Goal: Task Accomplishment & Management: Manage account settings

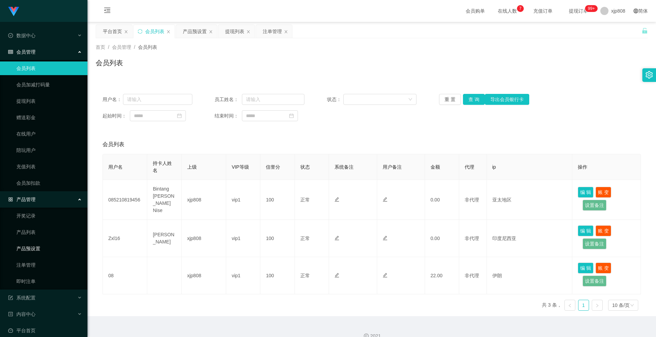
click at [43, 250] on link "产品预设置" at bounding box center [49, 249] width 66 height 14
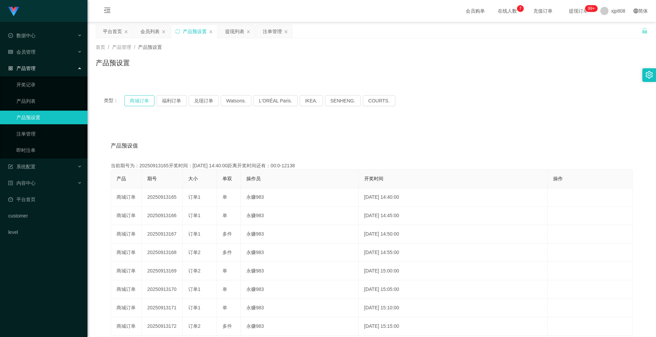
click at [141, 102] on button "商城订单" at bounding box center [139, 100] width 30 height 11
drag, startPoint x: 40, startPoint y: 49, endPoint x: 40, endPoint y: 54, distance: 4.8
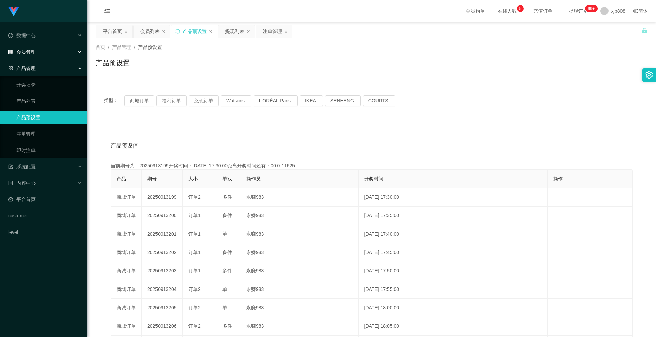
click at [40, 49] on div "会员管理" at bounding box center [43, 52] width 87 height 14
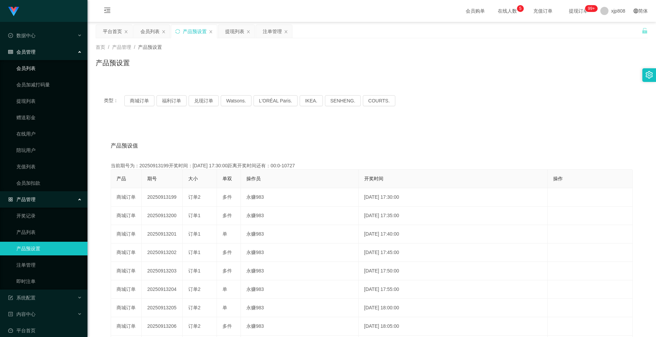
click at [39, 70] on link "会员列表" at bounding box center [49, 68] width 66 height 14
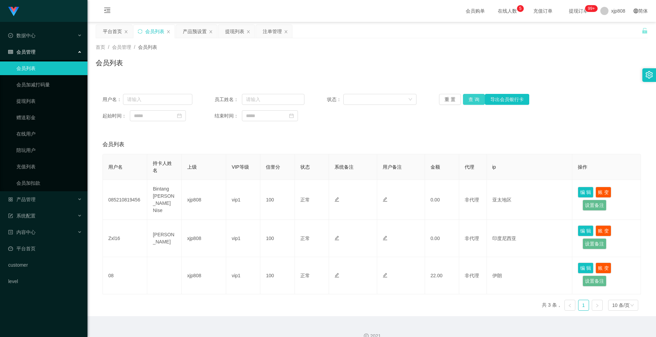
click at [472, 100] on button "查 询" at bounding box center [474, 99] width 22 height 11
click at [472, 100] on div "重 置 查 询 导出会员银行卡" at bounding box center [484, 99] width 90 height 11
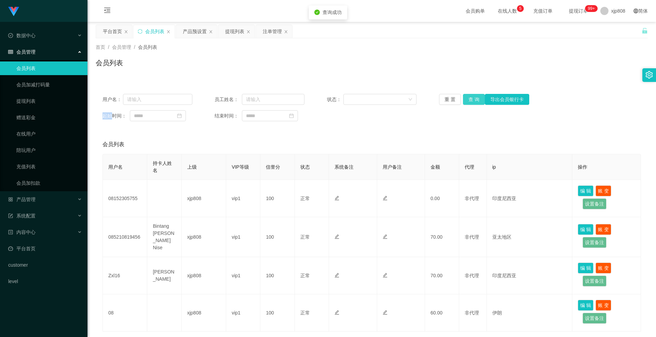
click at [472, 100] on button "查 询" at bounding box center [474, 99] width 22 height 11
click at [472, 100] on div "重 置 查 询 导出会员银行卡" at bounding box center [484, 99] width 90 height 11
click at [472, 100] on button "查 询" at bounding box center [474, 99] width 22 height 11
click at [466, 97] on button "查 询" at bounding box center [474, 99] width 22 height 11
click at [466, 97] on div "重 置 查 询 导出会员银行卡" at bounding box center [484, 99] width 90 height 11
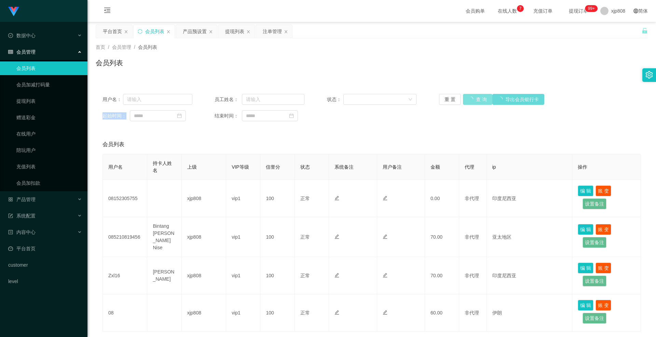
click at [466, 97] on button "查 询" at bounding box center [477, 99] width 29 height 11
click at [466, 97] on div "重 置 查 询 导出会员银行卡" at bounding box center [484, 99] width 90 height 11
click at [34, 193] on div "产品管理" at bounding box center [43, 200] width 87 height 14
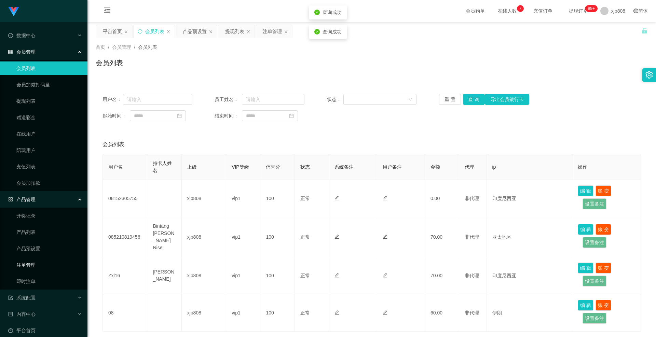
click at [33, 261] on link "注单管理" at bounding box center [49, 265] width 66 height 14
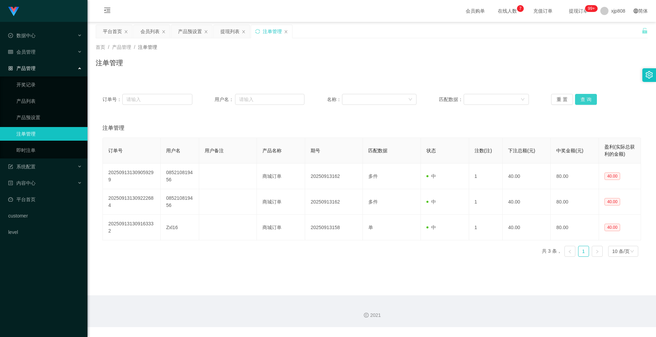
click at [580, 99] on button "查 询" at bounding box center [586, 99] width 22 height 11
click at [580, 99] on div "重 置 查 询" at bounding box center [596, 99] width 90 height 11
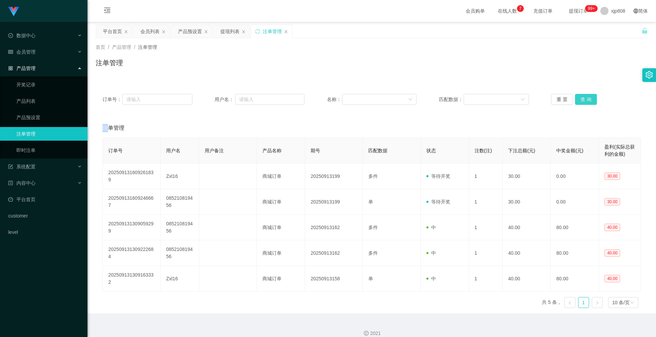
click at [580, 99] on button "查 询" at bounding box center [586, 99] width 22 height 11
click at [41, 51] on div "会员管理" at bounding box center [43, 52] width 87 height 14
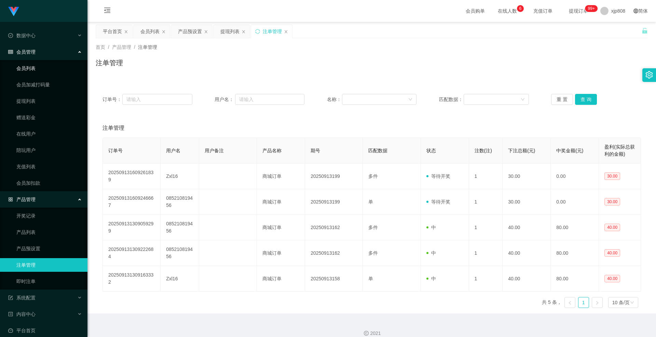
click at [39, 63] on link "会员列表" at bounding box center [49, 68] width 66 height 14
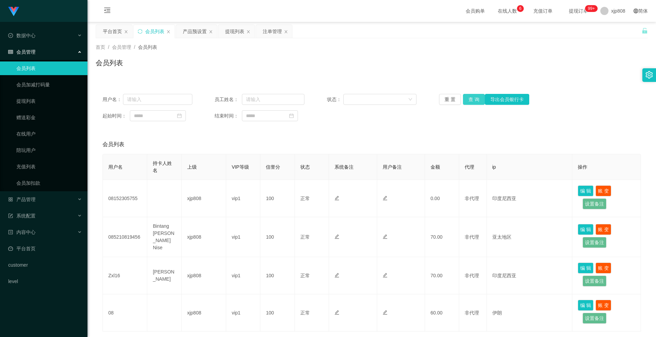
click at [468, 97] on button "查 询" at bounding box center [474, 99] width 22 height 11
click at [468, 97] on div "重 置 查 询 导出会员银行卡" at bounding box center [484, 99] width 90 height 11
click at [468, 97] on button "查 询" at bounding box center [474, 99] width 22 height 11
click at [468, 97] on div "重 置 查 询 导出会员银行卡" at bounding box center [484, 99] width 90 height 11
drag, startPoint x: 480, startPoint y: 100, endPoint x: 474, endPoint y: 101, distance: 5.8
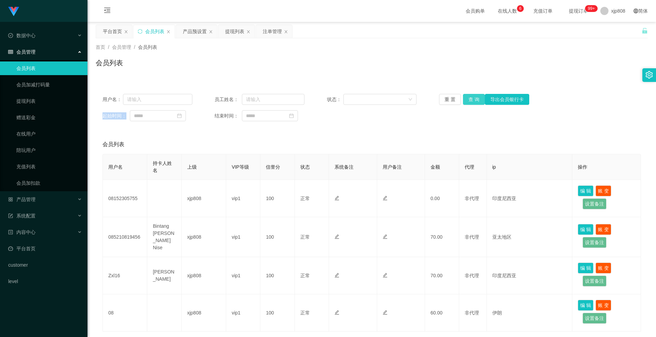
click at [479, 100] on button "查 询" at bounding box center [474, 99] width 22 height 11
click at [474, 101] on button "查 询" at bounding box center [474, 99] width 22 height 11
click at [474, 101] on div "重 置 查 询 导出会员银行卡" at bounding box center [484, 99] width 90 height 11
click at [474, 101] on button "查 询" at bounding box center [474, 99] width 22 height 11
click at [474, 101] on button "查 询" at bounding box center [477, 99] width 29 height 11
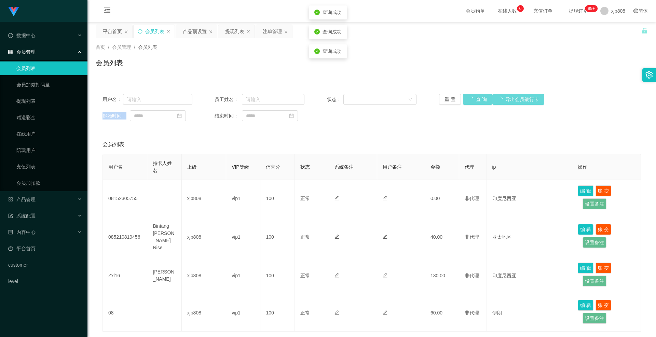
click at [474, 101] on div "重 置 查 询 导出会员银行卡" at bounding box center [484, 99] width 90 height 11
click at [474, 101] on button "查 询" at bounding box center [474, 99] width 22 height 11
click at [474, 101] on div "重 置 查 询 导出会员银行卡" at bounding box center [484, 99] width 90 height 11
click at [474, 101] on button "查 询" at bounding box center [474, 99] width 22 height 11
click at [474, 101] on div "重 置 查 询 导出会员银行卡" at bounding box center [484, 99] width 90 height 11
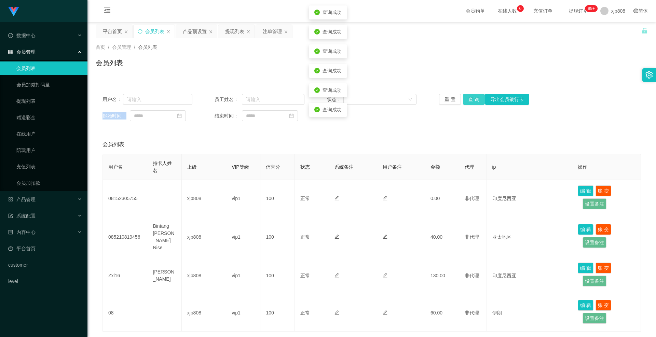
click at [474, 101] on button "查 询" at bounding box center [474, 99] width 22 height 11
drag, startPoint x: 474, startPoint y: 101, endPoint x: 447, endPoint y: 101, distance: 27.0
click at [474, 101] on div "重 置 查 询 导出会员银行卡" at bounding box center [484, 99] width 90 height 11
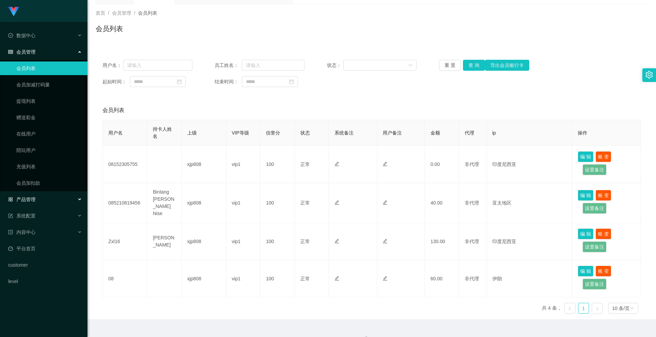
click at [30, 197] on span "产品管理" at bounding box center [21, 199] width 27 height 5
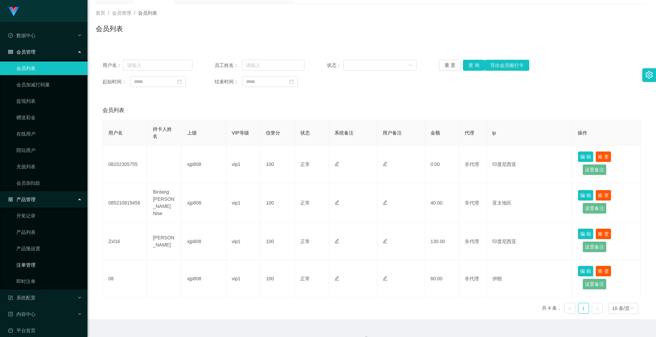
click at [35, 262] on link "注单管理" at bounding box center [49, 265] width 66 height 14
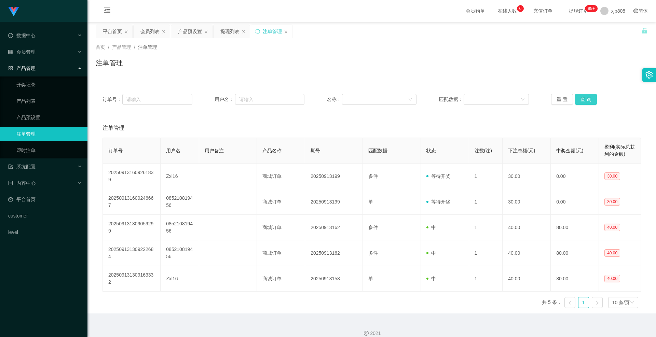
click at [579, 102] on button "查 询" at bounding box center [586, 99] width 22 height 11
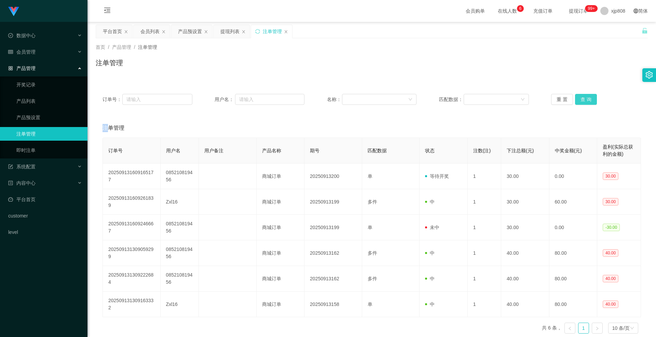
click at [579, 102] on div "重 置 查 询" at bounding box center [596, 99] width 90 height 11
click at [579, 102] on button "查 询" at bounding box center [586, 99] width 22 height 11
click at [579, 102] on div "重 置 查 询" at bounding box center [596, 99] width 90 height 11
click at [579, 102] on button "查 询" at bounding box center [586, 99] width 22 height 11
click at [579, 102] on div "重 置 查 询" at bounding box center [596, 99] width 90 height 11
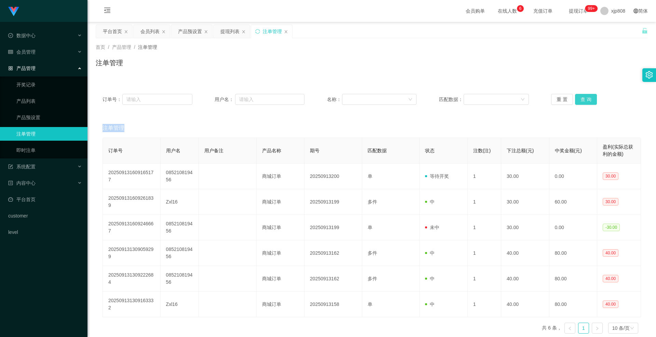
click at [579, 102] on button "查 询" at bounding box center [586, 99] width 22 height 11
click at [579, 102] on div "重 置 查 询" at bounding box center [596, 99] width 90 height 11
click at [579, 102] on button "查 询" at bounding box center [586, 99] width 22 height 11
click at [579, 102] on div "重 置 查 询" at bounding box center [596, 99] width 90 height 11
click at [579, 102] on button "查 询" at bounding box center [586, 99] width 22 height 11
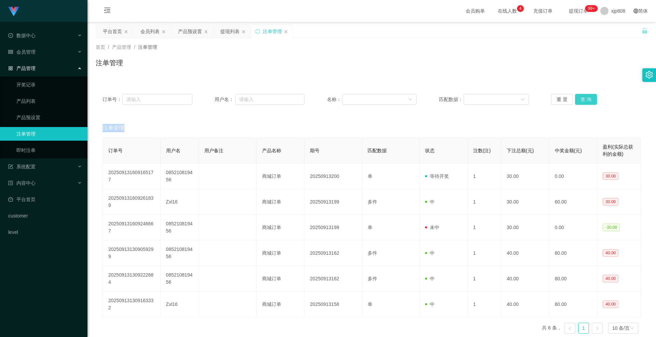
click at [579, 102] on div "重 置 查 询" at bounding box center [596, 99] width 90 height 11
click at [579, 102] on button "查 询" at bounding box center [586, 99] width 22 height 11
click at [45, 121] on link "产品预设置" at bounding box center [49, 118] width 66 height 14
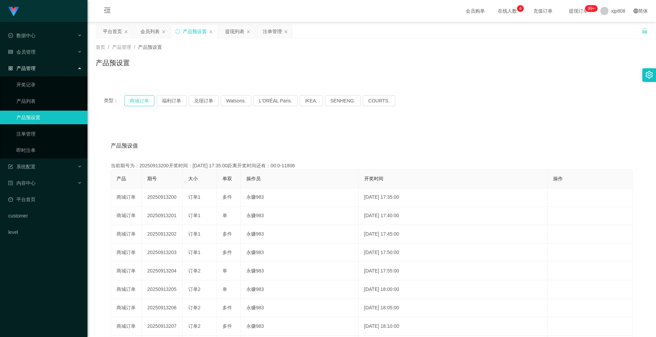
click at [137, 103] on button "商城订单" at bounding box center [139, 100] width 30 height 11
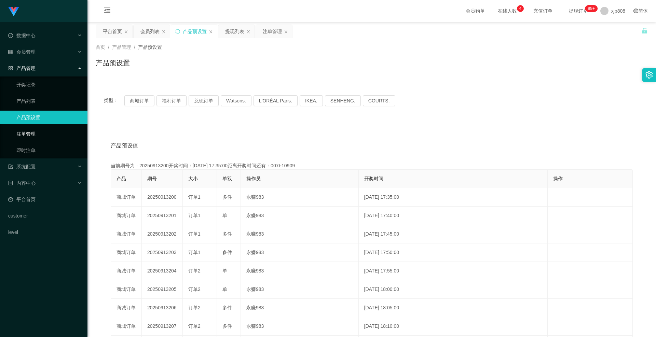
click at [44, 133] on link "注单管理" at bounding box center [49, 134] width 66 height 14
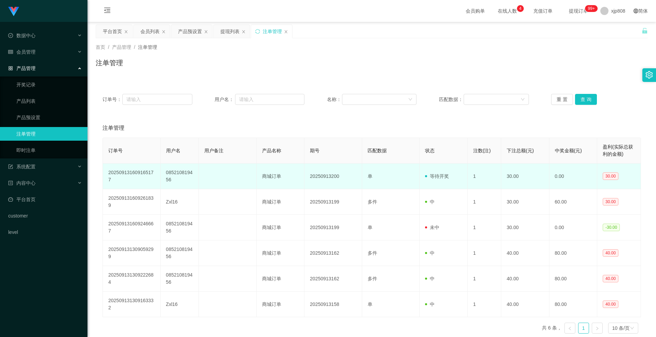
click at [173, 175] on td "085210819456" at bounding box center [179, 177] width 38 height 26
copy td "085210819456"
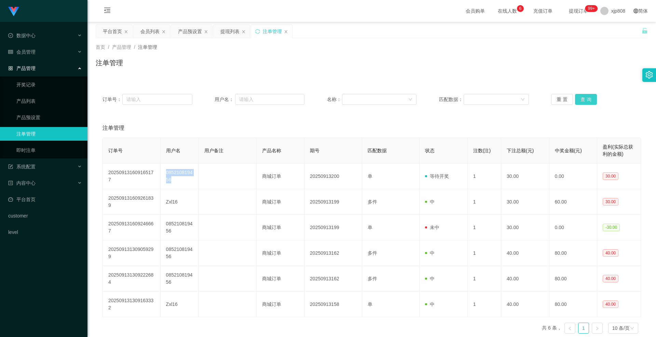
click at [585, 100] on button "查 询" at bounding box center [586, 99] width 22 height 11
click at [585, 100] on div "重 置 查 询" at bounding box center [596, 99] width 90 height 11
click at [44, 53] on div "会员管理" at bounding box center [43, 52] width 87 height 14
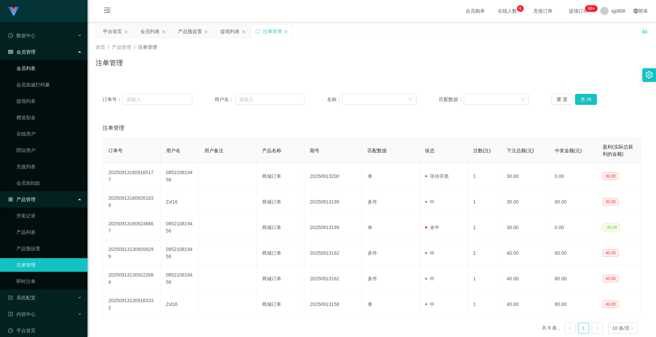
click at [41, 67] on link "会员列表" at bounding box center [49, 68] width 66 height 14
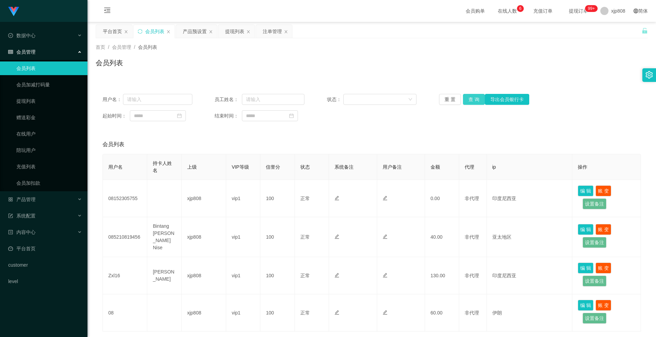
click at [467, 99] on button "查 询" at bounding box center [474, 99] width 22 height 11
click at [467, 99] on div "重 置 查 询 导出会员银行卡" at bounding box center [484, 99] width 90 height 11
click at [467, 99] on button "查 询" at bounding box center [477, 99] width 29 height 11
click at [467, 99] on div "重 置 查 询 导出会员银行卡" at bounding box center [484, 99] width 90 height 11
click at [467, 99] on button "查 询" at bounding box center [474, 99] width 22 height 11
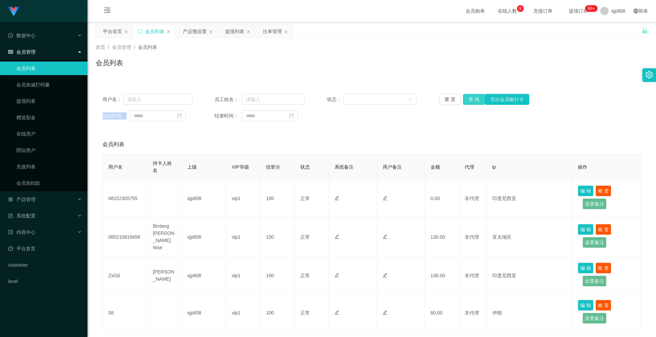
click at [472, 102] on button "查 询" at bounding box center [474, 99] width 22 height 11
click at [472, 102] on div "重 置 查 询 导出会员银行卡" at bounding box center [484, 99] width 90 height 11
click at [472, 102] on button "查 询" at bounding box center [474, 99] width 22 height 11
click at [472, 102] on div "重 置 查 询 导出会员银行卡" at bounding box center [484, 99] width 90 height 11
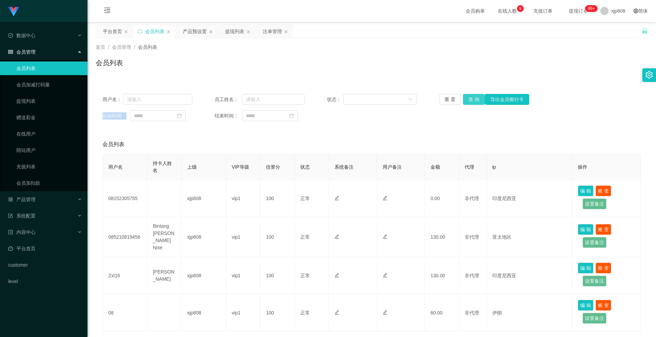
click at [478, 102] on button "查 询" at bounding box center [474, 99] width 22 height 11
click at [478, 102] on div "重 置 查 询 导出会员银行卡" at bounding box center [484, 99] width 90 height 11
click at [478, 102] on button "查 询" at bounding box center [477, 99] width 29 height 11
click at [478, 102] on div "重 置 查 询 导出会员银行卡" at bounding box center [484, 99] width 90 height 11
click at [478, 102] on button "查 询" at bounding box center [474, 99] width 22 height 11
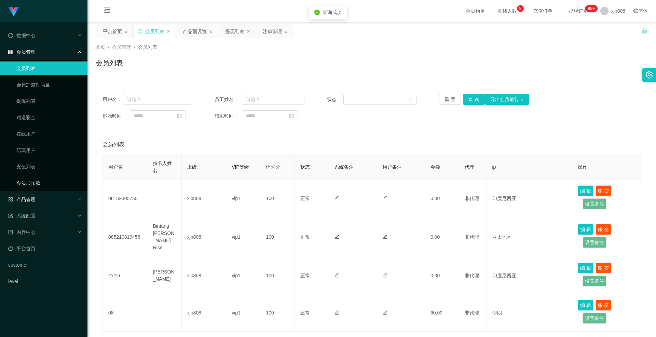
click at [36, 198] on div "产品管理" at bounding box center [43, 200] width 87 height 14
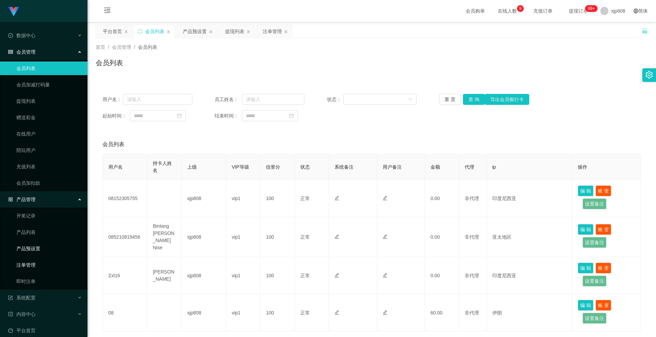
click at [33, 260] on link "注单管理" at bounding box center [49, 265] width 66 height 14
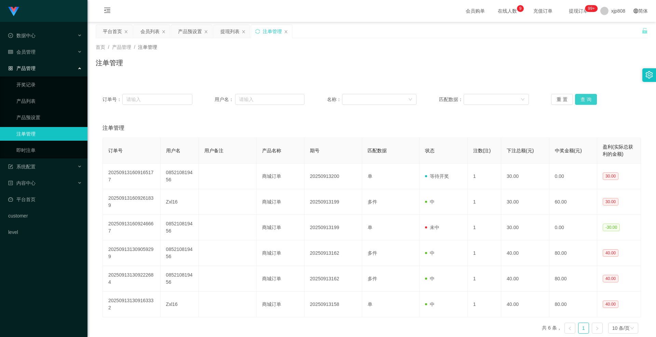
click at [582, 99] on button "查 询" at bounding box center [586, 99] width 22 height 11
click at [582, 99] on div "重 置 查 询" at bounding box center [596, 99] width 90 height 11
click at [582, 99] on button "查 询" at bounding box center [586, 99] width 22 height 11
click at [582, 99] on div "重 置 查 询" at bounding box center [596, 99] width 90 height 11
click at [582, 99] on button "查 询" at bounding box center [586, 99] width 22 height 11
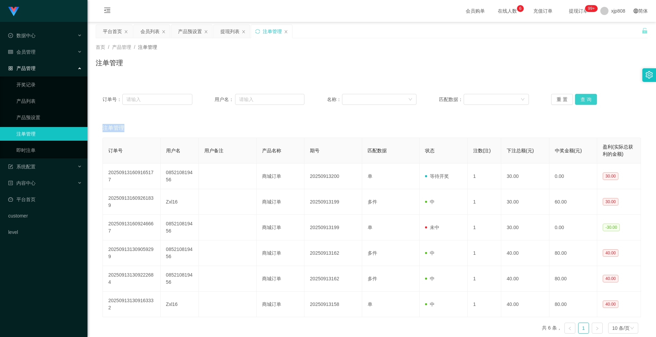
click at [582, 99] on div "重 置 查 询" at bounding box center [596, 99] width 90 height 11
click at [35, 51] on span "会员管理" at bounding box center [21, 51] width 27 height 5
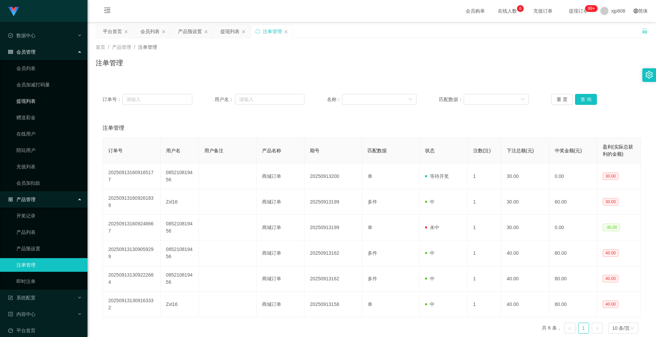
click at [32, 102] on link "提现列表" at bounding box center [49, 101] width 66 height 14
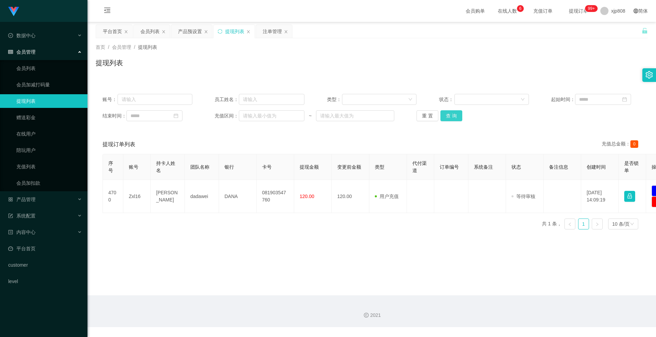
click at [443, 115] on button "查 询" at bounding box center [451, 115] width 22 height 11
click at [443, 115] on div "重 置 查 询" at bounding box center [461, 115] width 90 height 11
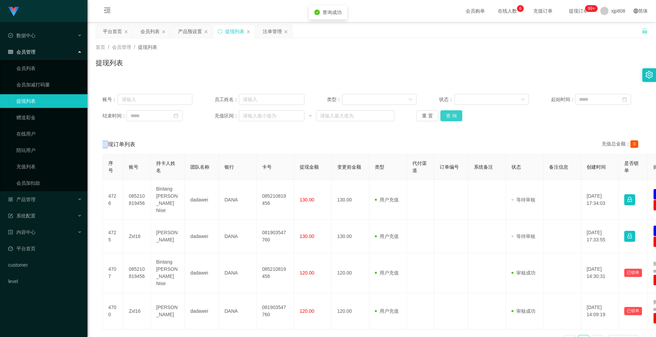
click at [443, 115] on button "查 询" at bounding box center [451, 115] width 22 height 11
click at [443, 115] on div "重 置 查 询" at bounding box center [461, 115] width 90 height 11
click at [443, 115] on button "查 询" at bounding box center [451, 115] width 22 height 11
click at [443, 115] on div "重 置 查 询" at bounding box center [461, 115] width 90 height 11
click at [443, 115] on button "查 询" at bounding box center [451, 115] width 22 height 11
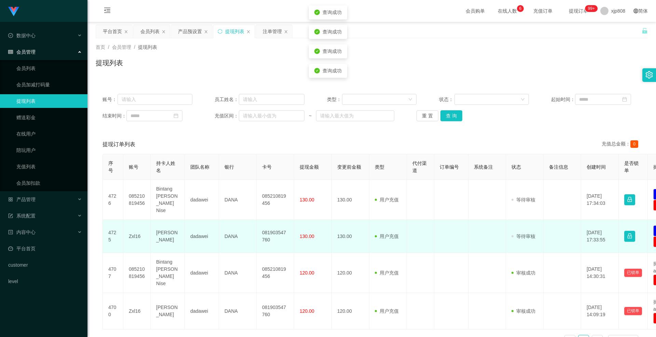
click at [131, 229] on td "Zxl16" at bounding box center [136, 236] width 27 height 33
copy td "Zxl16"
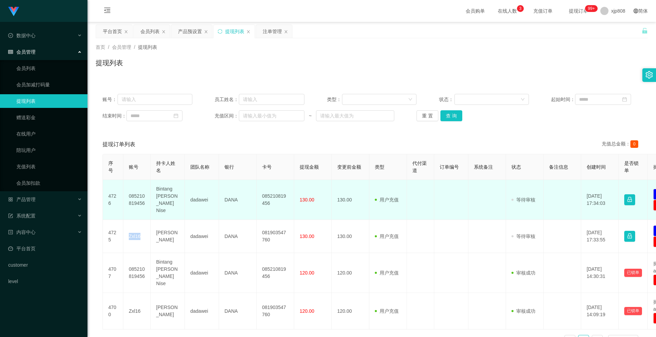
click at [139, 190] on td "085210819456" at bounding box center [136, 200] width 27 height 40
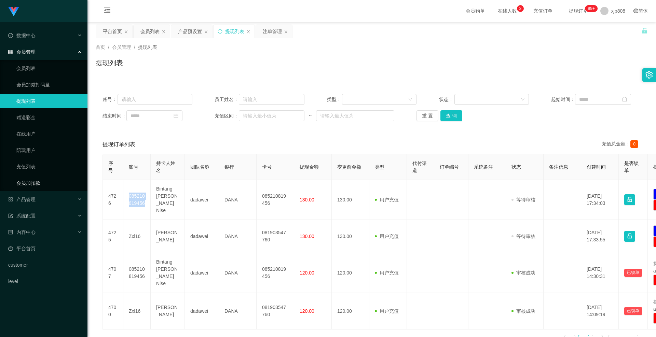
copy td "085210819456"
click at [28, 200] on span "产品管理" at bounding box center [21, 199] width 27 height 5
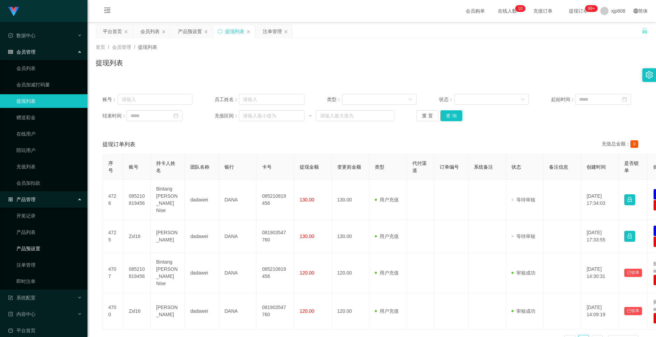
click at [42, 251] on link "产品预设置" at bounding box center [49, 249] width 66 height 14
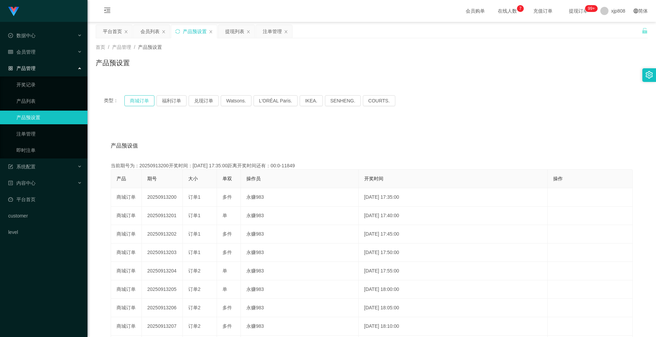
click at [133, 104] on button "商城订单" at bounding box center [139, 100] width 30 height 11
click at [145, 98] on button "商城订单" at bounding box center [139, 100] width 30 height 11
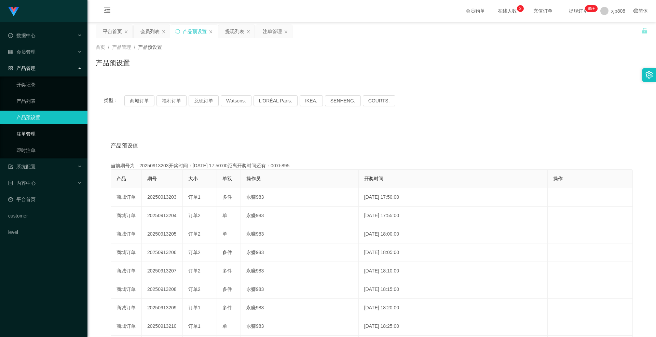
click at [34, 130] on link "注单管理" at bounding box center [49, 134] width 66 height 14
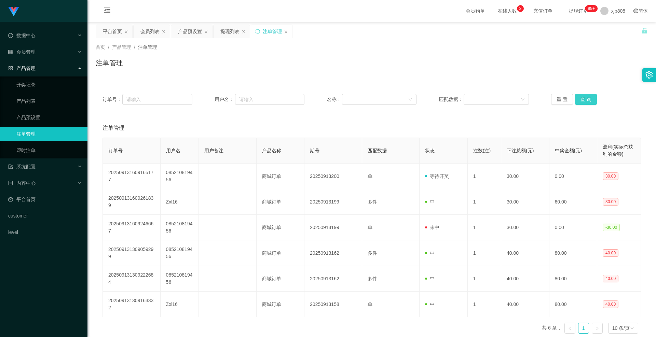
click at [591, 97] on button "查 询" at bounding box center [586, 99] width 22 height 11
click at [591, 97] on div "重 置 查 询" at bounding box center [596, 99] width 90 height 11
click at [591, 97] on button "查 询" at bounding box center [586, 99] width 22 height 11
click at [591, 97] on div "重 置 查 询" at bounding box center [596, 99] width 90 height 11
click at [591, 97] on button "查 询" at bounding box center [586, 99] width 22 height 11
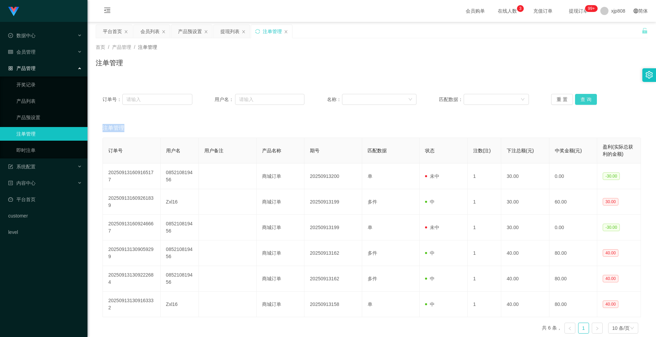
click at [591, 97] on div "重 置 查 询" at bounding box center [596, 99] width 90 height 11
click at [35, 121] on link "产品预设置" at bounding box center [49, 118] width 66 height 14
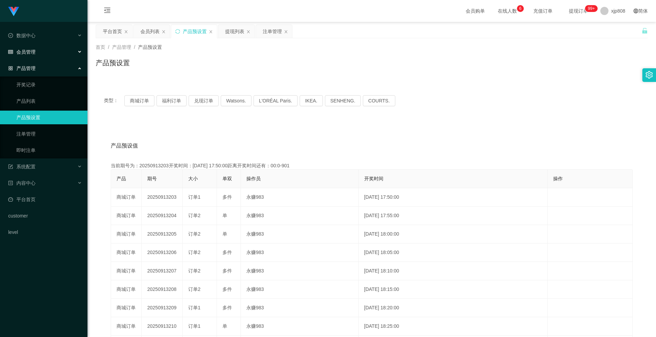
click at [54, 46] on div "会员管理" at bounding box center [43, 52] width 87 height 14
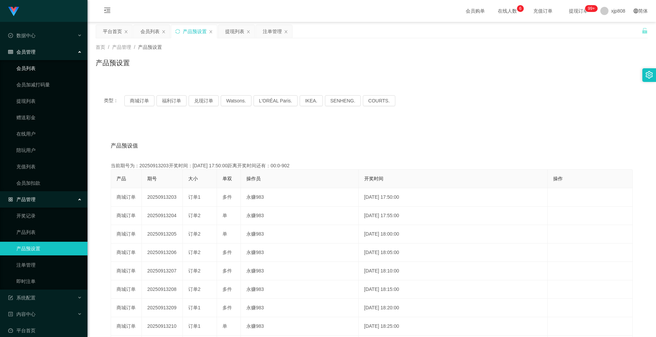
click at [54, 73] on link "会员列表" at bounding box center [49, 68] width 66 height 14
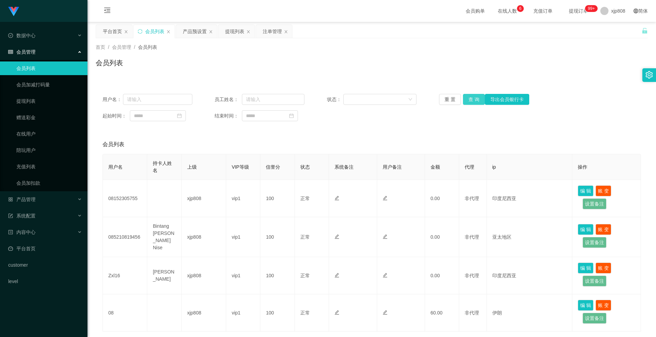
click at [467, 100] on button "查 询" at bounding box center [474, 99] width 22 height 11
click at [467, 100] on div "重 置 查 询 导出会员银行卡" at bounding box center [484, 99] width 90 height 11
click at [467, 100] on button "查 询" at bounding box center [474, 99] width 22 height 11
click at [467, 100] on div "重 置 查 询 导出会员银行卡" at bounding box center [484, 99] width 90 height 11
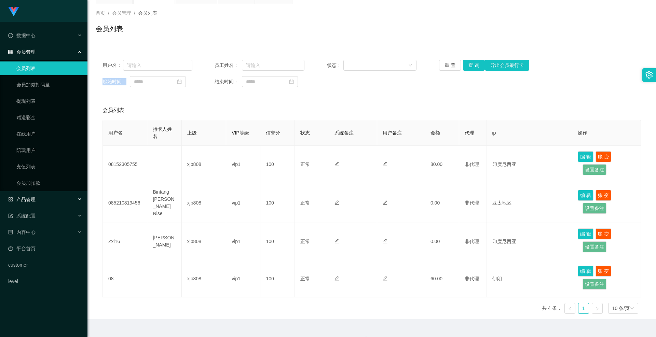
click at [37, 197] on div "产品管理" at bounding box center [43, 200] width 87 height 14
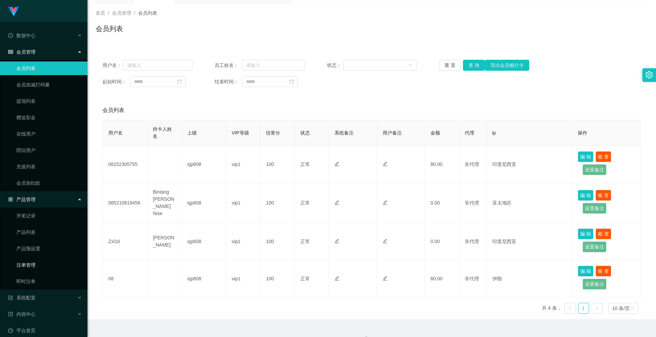
click at [34, 261] on link "注单管理" at bounding box center [49, 265] width 66 height 14
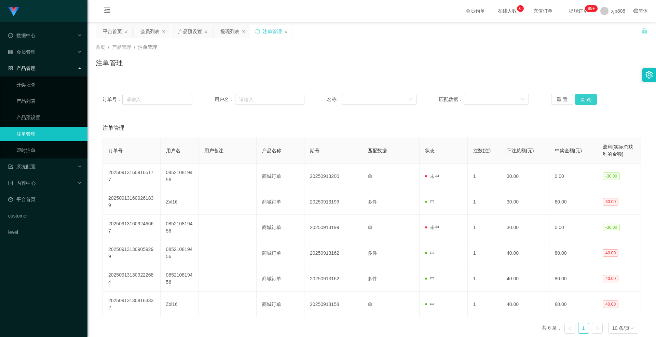
click at [585, 97] on button "查 询" at bounding box center [586, 99] width 22 height 11
click at [585, 97] on div "重 置 查 询" at bounding box center [596, 99] width 90 height 11
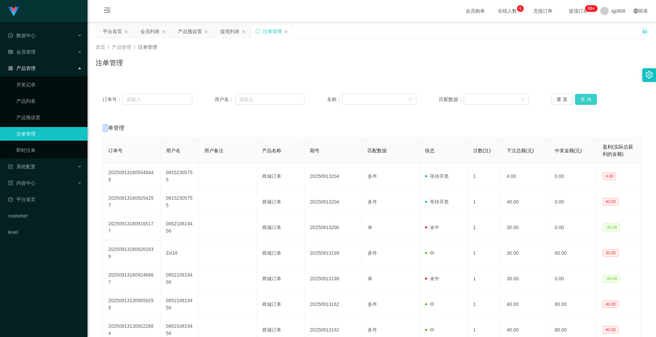
click at [585, 97] on button "查 询" at bounding box center [586, 99] width 22 height 11
click at [585, 97] on div "重 置 查 询" at bounding box center [596, 99] width 90 height 11
click at [585, 97] on button "查 询" at bounding box center [586, 99] width 22 height 11
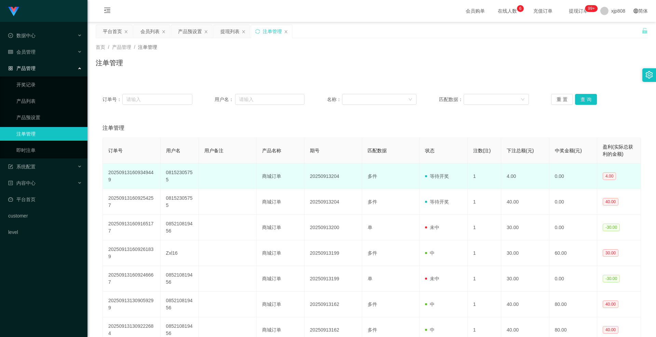
click at [166, 174] on td "08152305755" at bounding box center [179, 177] width 38 height 26
copy td "08152305755"
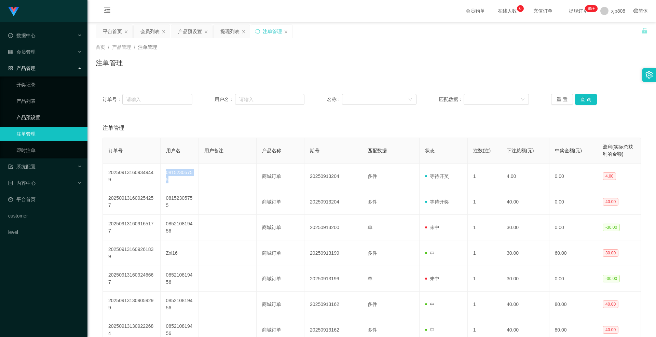
click at [33, 121] on link "产品预设置" at bounding box center [49, 118] width 66 height 14
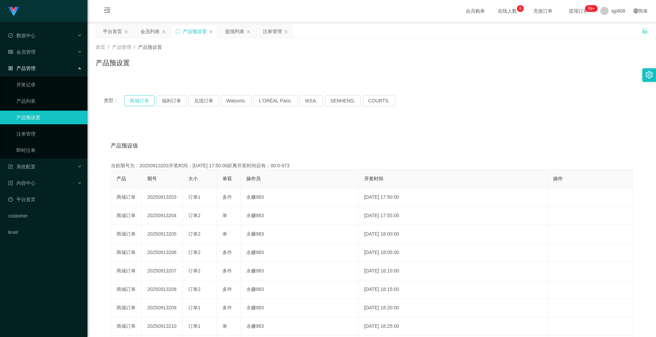
click at [132, 104] on button "商城订单" at bounding box center [139, 100] width 30 height 11
click at [133, 102] on button "商城订单" at bounding box center [139, 100] width 30 height 11
click at [42, 134] on link "注单管理" at bounding box center [49, 134] width 66 height 14
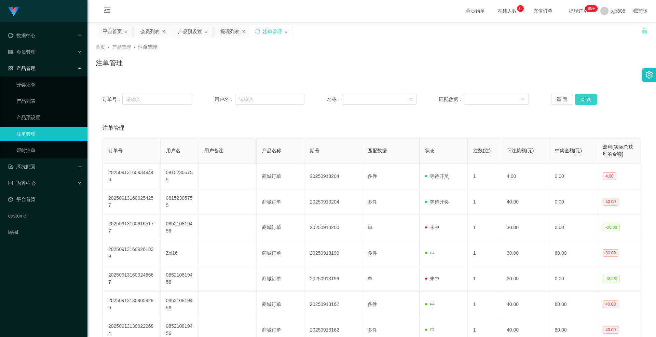
click at [577, 98] on button "查 询" at bounding box center [586, 99] width 22 height 11
click at [577, 98] on div "重 置 查 询" at bounding box center [596, 99] width 90 height 11
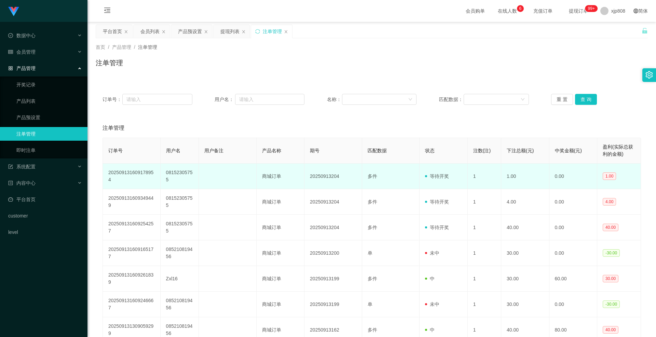
click at [172, 170] on td "08152305755" at bounding box center [179, 177] width 38 height 26
copy td "08152305755"
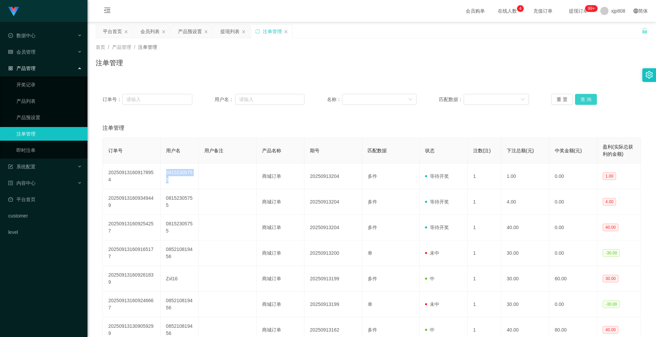
click at [585, 95] on button "查 询" at bounding box center [586, 99] width 22 height 11
click at [585, 95] on div "重 置 查 询" at bounding box center [596, 99] width 90 height 11
click at [585, 95] on button "查 询" at bounding box center [586, 99] width 22 height 11
click at [585, 95] on div "重 置 查 询" at bounding box center [596, 99] width 90 height 11
click at [585, 95] on button "查 询" at bounding box center [586, 99] width 22 height 11
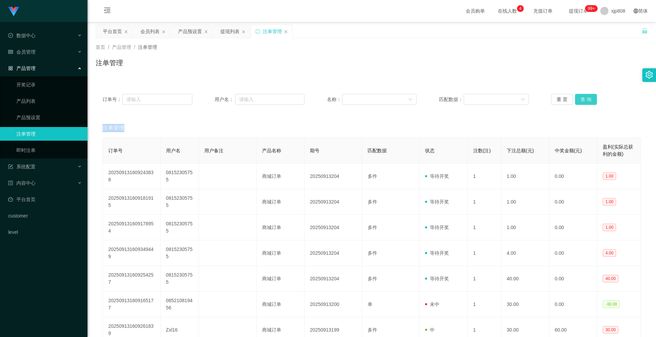
click at [585, 95] on div "重 置 查 询" at bounding box center [596, 99] width 90 height 11
click at [585, 95] on button "查 询" at bounding box center [586, 99] width 22 height 11
click at [585, 95] on div "重 置 查 询" at bounding box center [596, 99] width 90 height 11
click at [583, 99] on button "查 询" at bounding box center [586, 99] width 22 height 11
click at [583, 99] on div "重 置 查 询" at bounding box center [596, 99] width 90 height 11
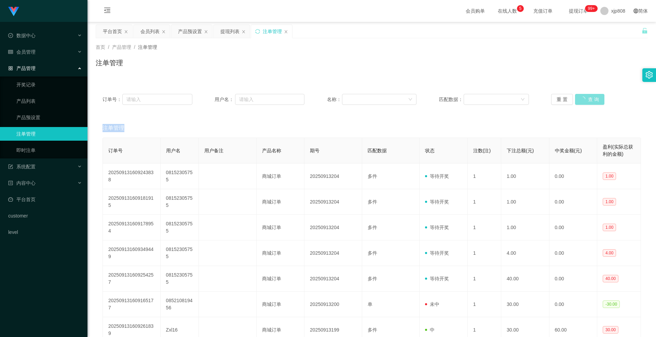
click at [583, 99] on button "查 询" at bounding box center [589, 99] width 29 height 11
click at [583, 99] on div "重 置 查 询" at bounding box center [596, 99] width 90 height 11
click at [583, 99] on button "查 询" at bounding box center [586, 99] width 22 height 11
click at [583, 99] on div "重 置 查 询" at bounding box center [596, 99] width 90 height 11
click at [583, 99] on button "查 询" at bounding box center [586, 99] width 22 height 11
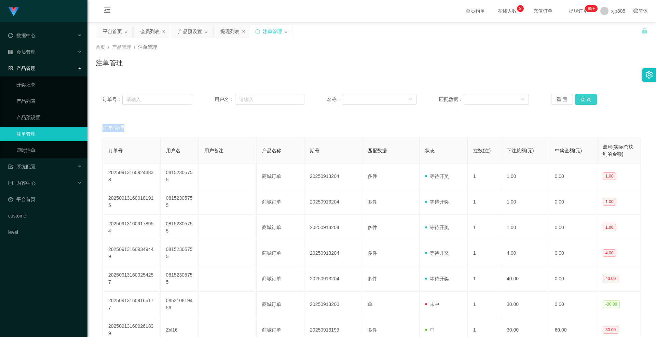
click at [582, 99] on button "查 询" at bounding box center [586, 99] width 22 height 11
click at [582, 99] on div "重 置 查 询" at bounding box center [596, 99] width 90 height 11
click at [582, 99] on button "查 询" at bounding box center [589, 99] width 29 height 11
click at [582, 99] on div "重 置 查 询" at bounding box center [596, 99] width 90 height 11
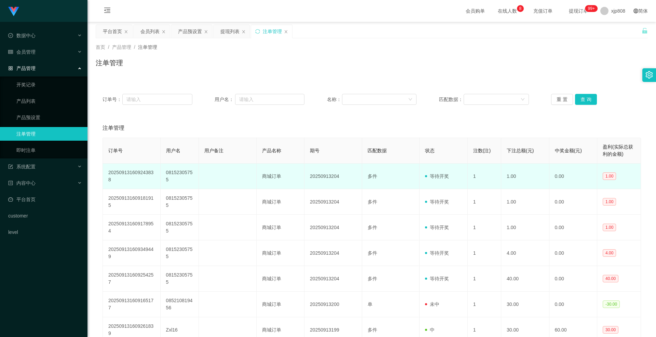
click at [169, 174] on td "08152305755" at bounding box center [179, 177] width 38 height 26
copy td "08152305755"
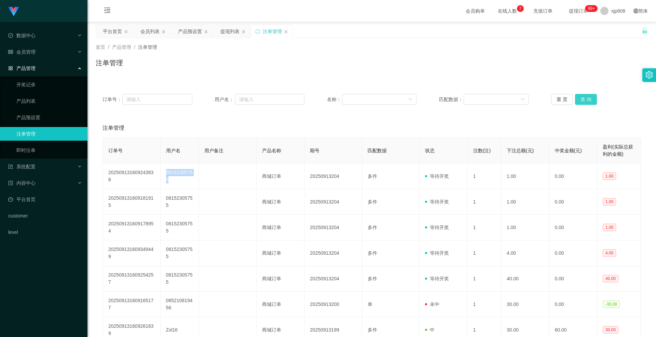
click at [583, 95] on button "查 询" at bounding box center [586, 99] width 22 height 11
click at [583, 95] on div "重 置 查 询" at bounding box center [596, 99] width 90 height 11
click at [583, 95] on button "查 询" at bounding box center [586, 99] width 22 height 11
click at [583, 95] on div "重 置 查 询" at bounding box center [596, 99] width 90 height 11
click at [583, 95] on button "查 询" at bounding box center [586, 99] width 22 height 11
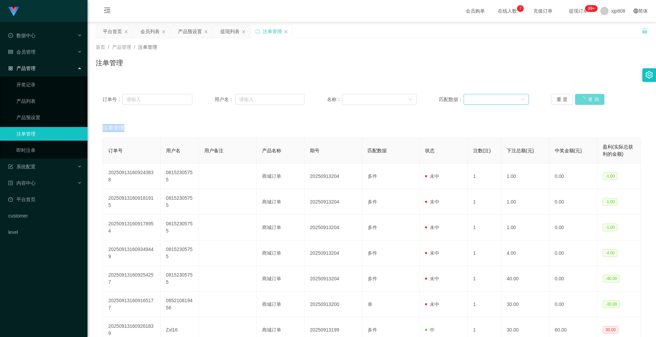
drag, startPoint x: 583, startPoint y: 95, endPoint x: 461, endPoint y: 103, distance: 121.8
click at [583, 95] on div "重 置 查 询" at bounding box center [596, 99] width 90 height 11
click at [34, 55] on div "会员管理" at bounding box center [43, 52] width 87 height 14
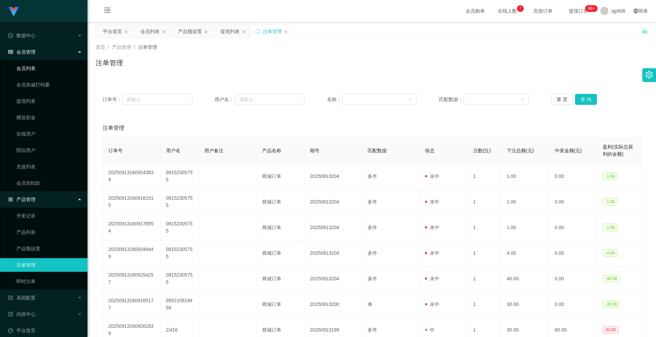
click at [34, 66] on link "会员列表" at bounding box center [49, 68] width 66 height 14
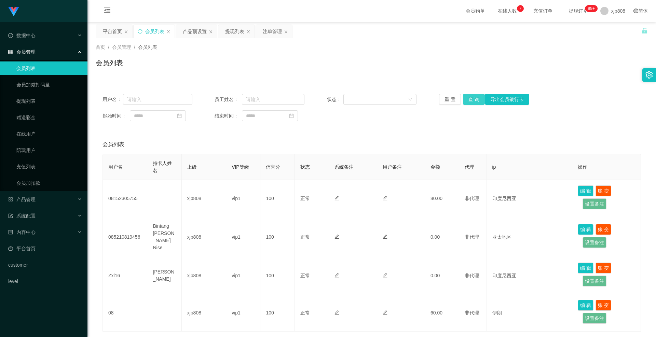
click at [473, 96] on button "查 询" at bounding box center [474, 99] width 22 height 11
click at [473, 96] on div "重 置 查 询 导出会员银行卡" at bounding box center [484, 99] width 90 height 11
click at [473, 96] on button "查 询" at bounding box center [474, 99] width 22 height 11
click at [464, 98] on button "查 询" at bounding box center [474, 99] width 22 height 11
click at [464, 98] on div "重 置 查 询 导出会员银行卡" at bounding box center [484, 99] width 90 height 11
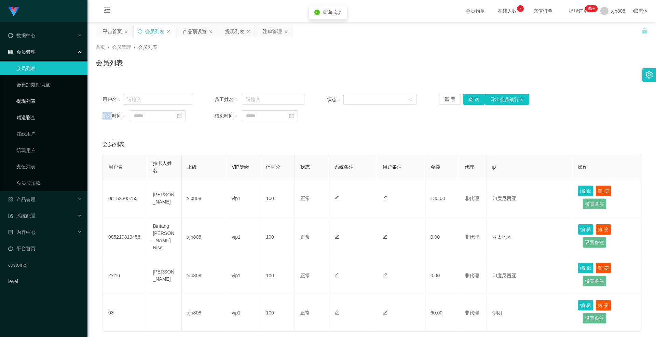
click at [39, 103] on link "提现列表" at bounding box center [49, 101] width 66 height 14
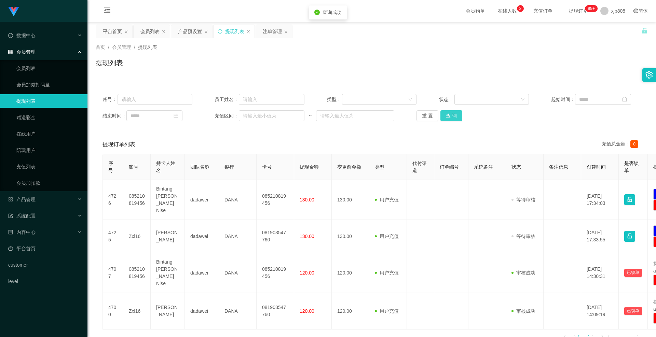
click at [449, 118] on button "查 询" at bounding box center [451, 115] width 22 height 11
click at [449, 118] on div "重 置 查 询" at bounding box center [461, 115] width 90 height 11
click at [449, 118] on button "查 询" at bounding box center [454, 115] width 29 height 11
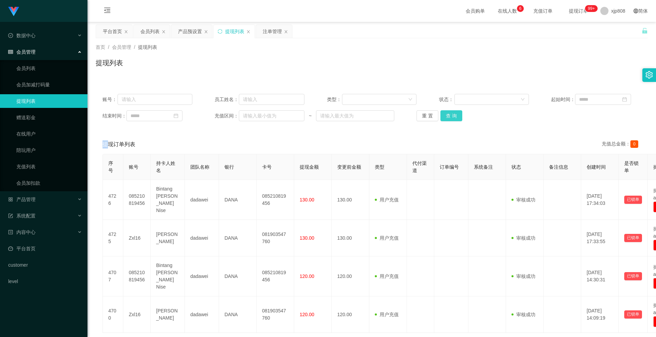
click at [453, 114] on button "查 询" at bounding box center [451, 115] width 22 height 11
click at [453, 114] on div "重 置 查 询" at bounding box center [461, 115] width 90 height 11
click at [453, 114] on button "查 询" at bounding box center [451, 115] width 22 height 11
click at [453, 114] on div "重 置 查 询" at bounding box center [461, 115] width 90 height 11
click at [38, 62] on link "会员列表" at bounding box center [49, 68] width 66 height 14
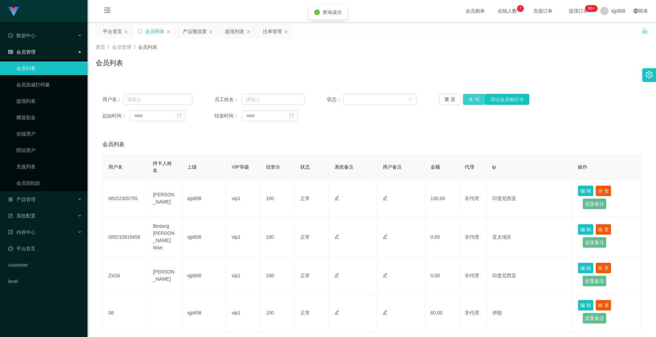
click at [469, 100] on button "查 询" at bounding box center [474, 99] width 22 height 11
click at [469, 100] on div "重 置 查 询 导出会员银行卡" at bounding box center [484, 99] width 90 height 11
click at [469, 100] on button "查 询" at bounding box center [477, 99] width 29 height 11
click at [469, 100] on div "重 置 查 询 导出会员银行卡" at bounding box center [484, 99] width 90 height 11
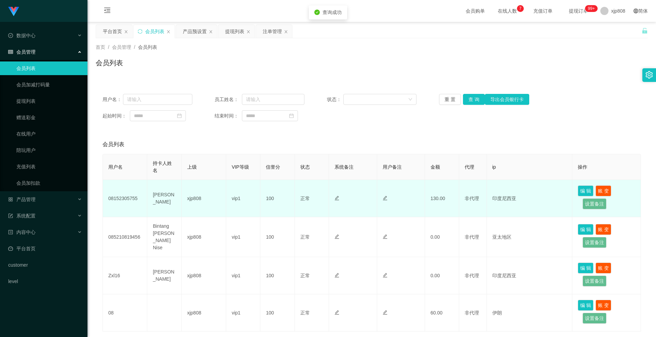
click at [127, 202] on td "08152305755" at bounding box center [125, 198] width 44 height 37
click at [161, 198] on td "[PERSON_NAME]" at bounding box center [164, 198] width 34 height 37
click at [131, 197] on td "08152305755" at bounding box center [125, 198] width 44 height 37
copy td "08152305755"
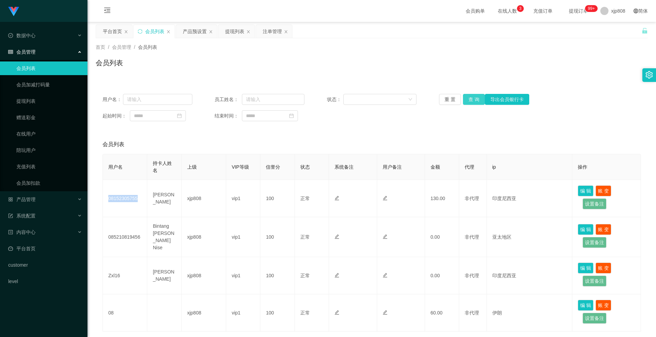
click at [469, 100] on button "查 询" at bounding box center [474, 99] width 22 height 11
click at [469, 100] on div "重 置 查 询 导出会员银行卡" at bounding box center [484, 99] width 90 height 11
click at [469, 100] on button "查 询" at bounding box center [474, 99] width 22 height 11
click at [469, 100] on div "重 置 查 询 导出会员银行卡" at bounding box center [484, 99] width 90 height 11
click at [469, 100] on button "查 询" at bounding box center [474, 99] width 22 height 11
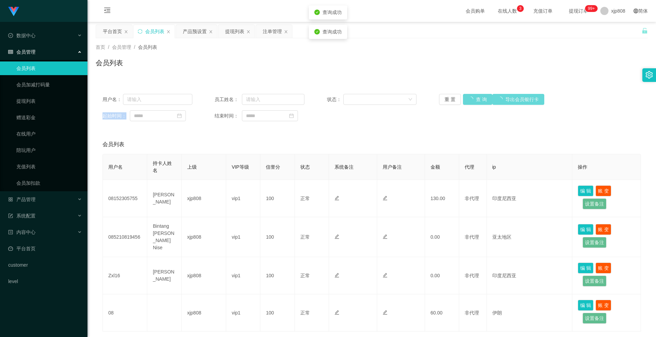
click at [469, 100] on div "重 置 查 询 导出会员银行卡" at bounding box center [484, 99] width 90 height 11
click at [469, 100] on button "查 询" at bounding box center [474, 99] width 22 height 11
click at [469, 100] on div "重 置 查 询 导出会员银行卡" at bounding box center [484, 99] width 90 height 11
click at [469, 100] on button "查 询" at bounding box center [474, 99] width 22 height 11
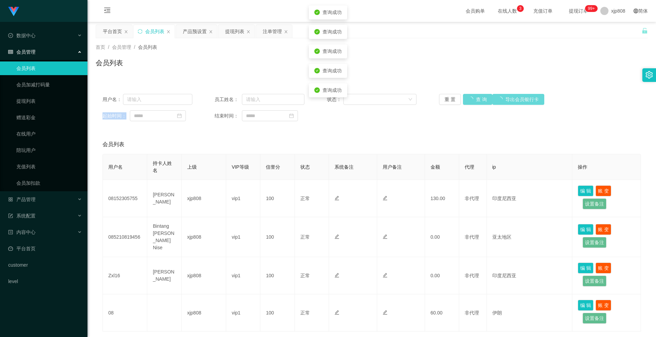
click at [469, 100] on div "重 置 查 询 导出会员银行卡" at bounding box center [484, 99] width 90 height 11
click at [469, 100] on button "查 询" at bounding box center [474, 99] width 22 height 11
click at [469, 100] on div "重 置 查 询 导出会员银行卡" at bounding box center [484, 99] width 90 height 11
click at [469, 100] on button "查 询" at bounding box center [474, 99] width 22 height 11
click at [469, 100] on div "重 置 查 询 导出会员银行卡" at bounding box center [484, 99] width 90 height 11
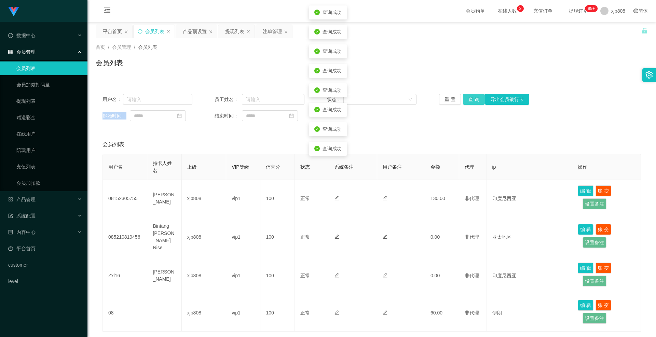
click at [469, 100] on button "查 询" at bounding box center [474, 99] width 22 height 11
click at [469, 100] on div "重 置 查 询 导出会员银行卡" at bounding box center [484, 99] width 90 height 11
click at [469, 100] on button "查 询" at bounding box center [474, 99] width 22 height 11
click at [469, 100] on div "重 置 查 询 导出会员银行卡" at bounding box center [484, 99] width 90 height 11
click at [469, 100] on button "查 询" at bounding box center [474, 99] width 22 height 11
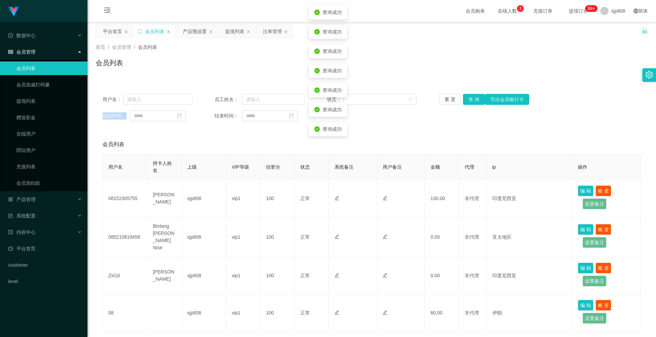
click at [469, 100] on div "重 置 查 询 导出会员银行卡" at bounding box center [484, 99] width 90 height 11
click at [469, 100] on button "查 询" at bounding box center [474, 99] width 22 height 11
click at [469, 100] on div "重 置 查 询 导出会员银行卡" at bounding box center [484, 99] width 90 height 11
click at [469, 100] on button "查 询" at bounding box center [474, 99] width 22 height 11
click at [469, 100] on div "重 置 查 询 导出会员银行卡" at bounding box center [484, 99] width 90 height 11
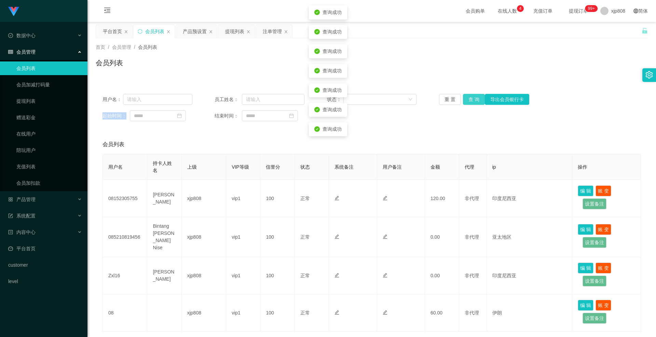
click at [469, 100] on button "查 询" at bounding box center [474, 99] width 22 height 11
click at [469, 100] on div "重 置 查 询 导出会员银行卡" at bounding box center [484, 99] width 90 height 11
click at [469, 100] on button "查 询" at bounding box center [474, 99] width 22 height 11
click at [469, 100] on div "重 置 查 询 导出会员银行卡" at bounding box center [484, 99] width 90 height 11
click at [469, 100] on button "查 询" at bounding box center [474, 99] width 22 height 11
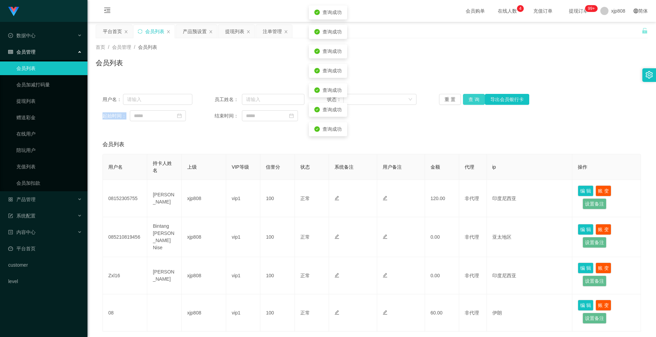
click at [469, 100] on div "重 置 查 询 导出会员银行卡" at bounding box center [484, 99] width 90 height 11
click at [469, 100] on button "查 询" at bounding box center [474, 99] width 22 height 11
click at [469, 100] on div "重 置 查 询 导出会员银行卡" at bounding box center [484, 99] width 90 height 11
click at [469, 100] on button "查 询" at bounding box center [474, 99] width 22 height 11
click at [469, 100] on div "重 置 查 询 导出会员银行卡" at bounding box center [484, 99] width 90 height 11
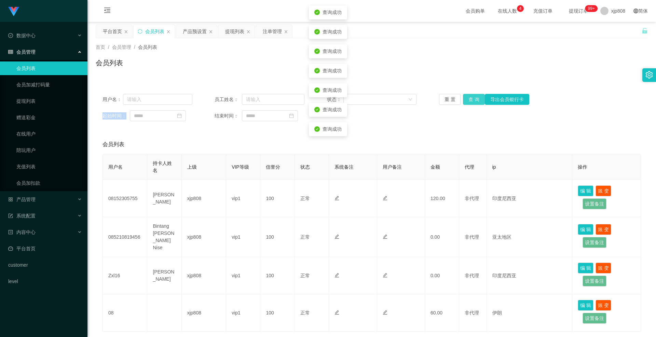
click at [469, 100] on button "查 询" at bounding box center [474, 99] width 22 height 11
click at [469, 100] on div "重 置 查 询 导出会员银行卡" at bounding box center [484, 99] width 90 height 11
click at [469, 100] on button "查 询" at bounding box center [477, 99] width 29 height 11
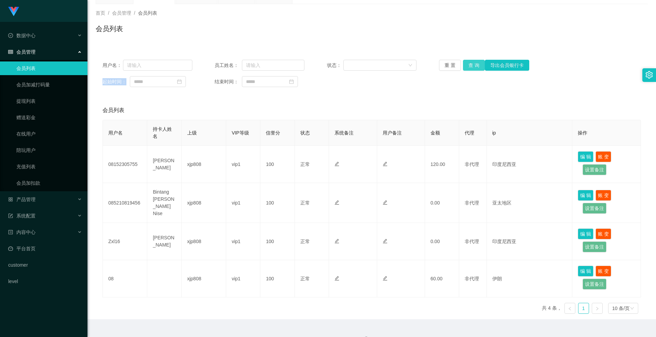
scroll to position [45, 0]
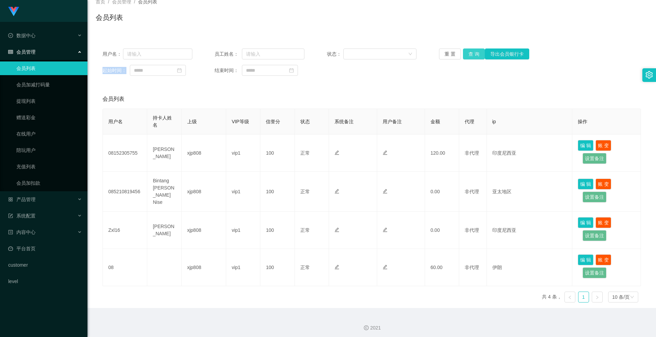
click at [471, 52] on button "查 询" at bounding box center [474, 53] width 22 height 11
click at [471, 52] on div "重 置 查 询 导出会员银行卡" at bounding box center [484, 53] width 90 height 11
click at [35, 106] on link "提现列表" at bounding box center [49, 101] width 66 height 14
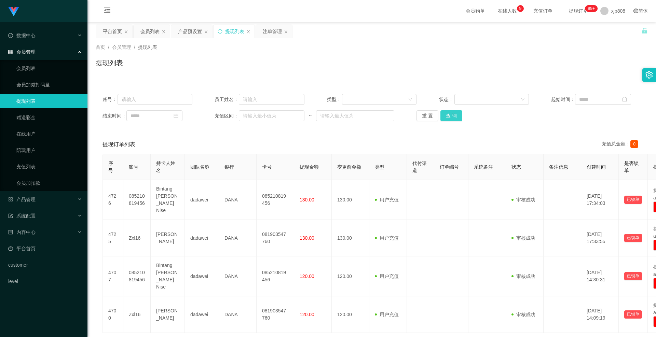
click at [447, 116] on button "查 询" at bounding box center [451, 115] width 22 height 11
click at [447, 116] on div "重 置 查 询" at bounding box center [461, 115] width 90 height 11
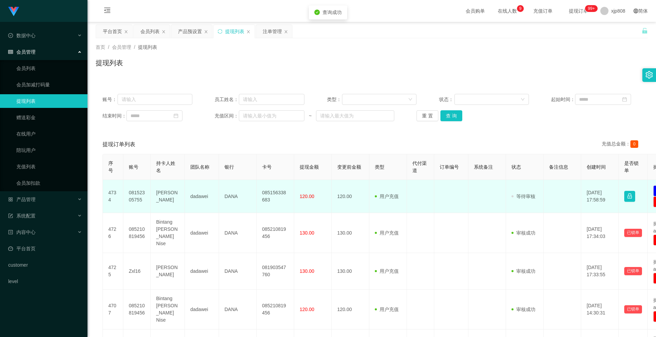
click at [134, 197] on td "08152305755" at bounding box center [136, 196] width 27 height 33
copy td "08152305755"
